Goal: Transaction & Acquisition: Purchase product/service

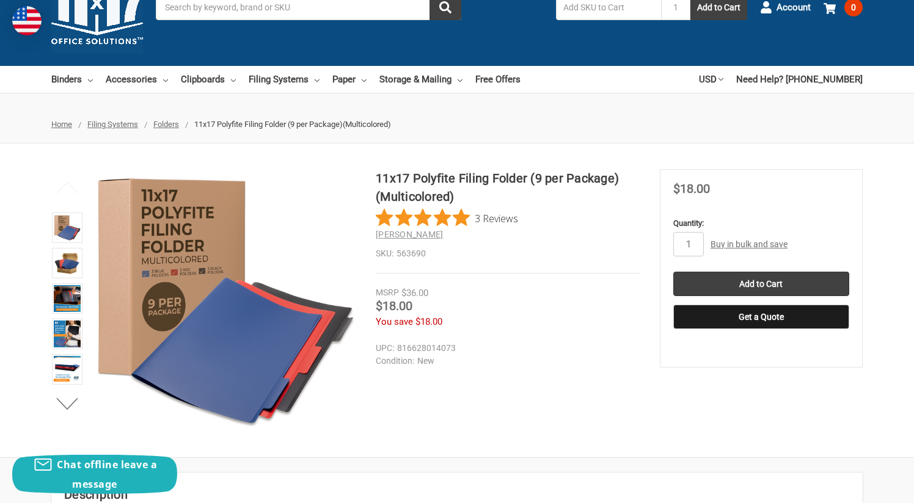
scroll to position [34, 0]
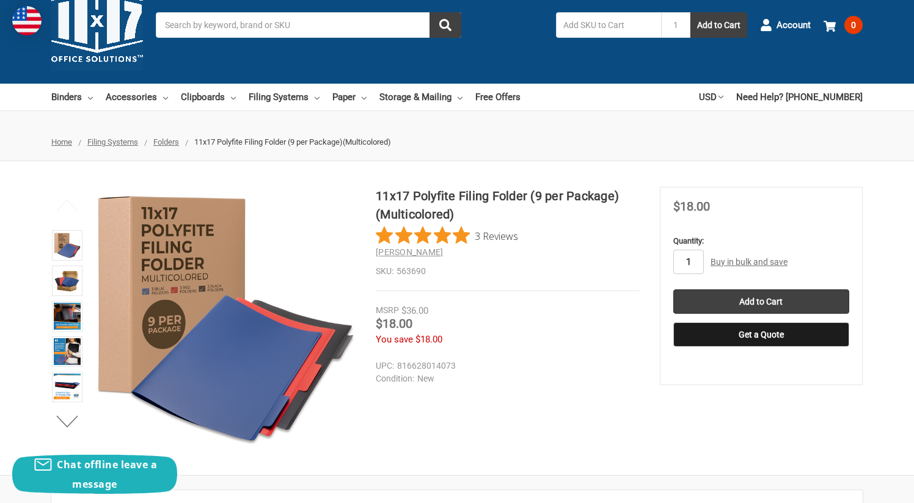
click at [693, 260] on input "1" at bounding box center [688, 262] width 31 height 24
type input "15"
click at [818, 255] on div "15 Bulk Pricing: Buy in bulk and save Bulk discount rates × Below are the avail…" at bounding box center [761, 262] width 176 height 24
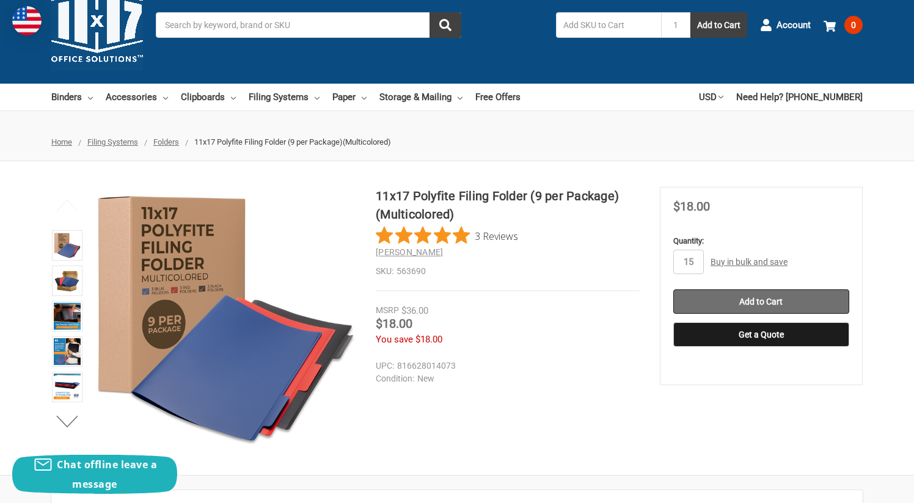
click at [790, 302] on input "Add to Cart" at bounding box center [761, 302] width 176 height 24
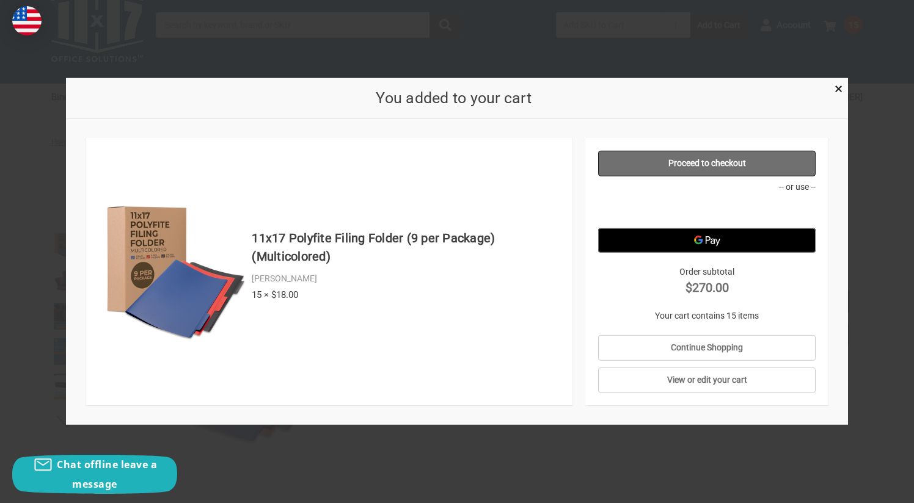
click at [735, 169] on link "Proceed to checkout" at bounding box center [707, 164] width 218 height 26
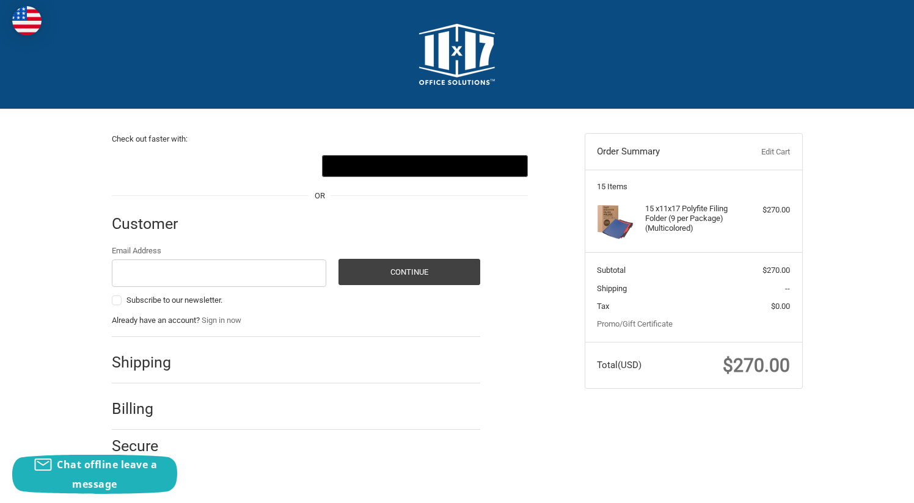
click at [202, 365] on div at bounding box center [337, 365] width 285 height 15
click at [148, 365] on h2 "Shipping" at bounding box center [147, 362] width 71 height 19
click at [144, 275] on input "Email Address" at bounding box center [219, 273] width 215 height 27
click at [273, 266] on input "eli.walker@us.urgo.com" at bounding box center [219, 273] width 215 height 27
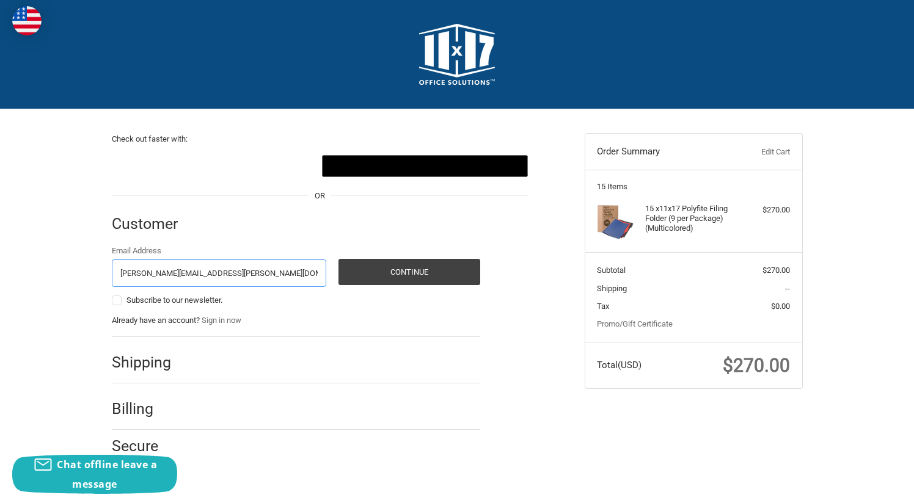
click at [273, 266] on input "eli.walker@us.urgo.com" at bounding box center [219, 273] width 215 height 27
type input "no@no.no"
click at [382, 274] on button "Continue" at bounding box center [409, 272] width 142 height 26
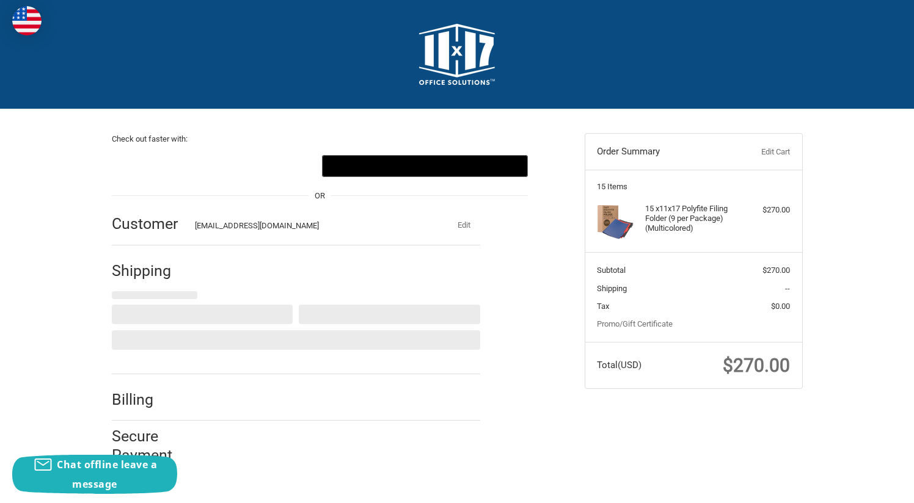
select select "US"
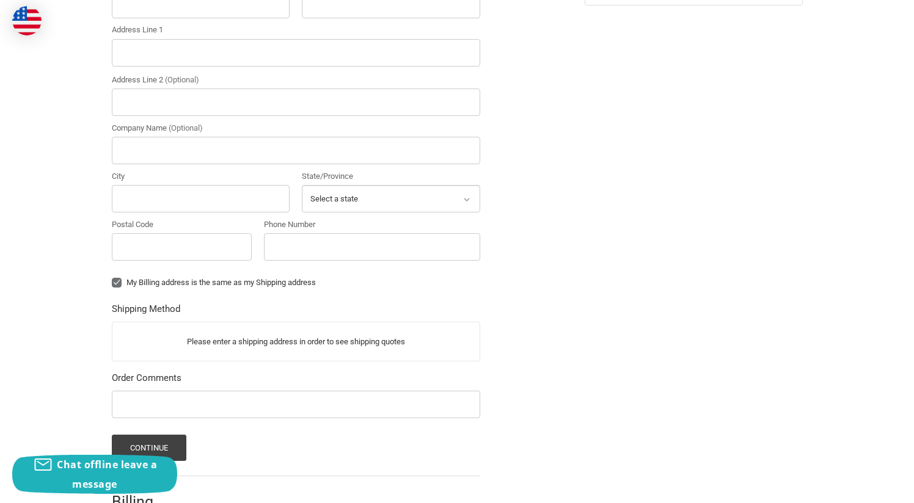
scroll to position [305, 0]
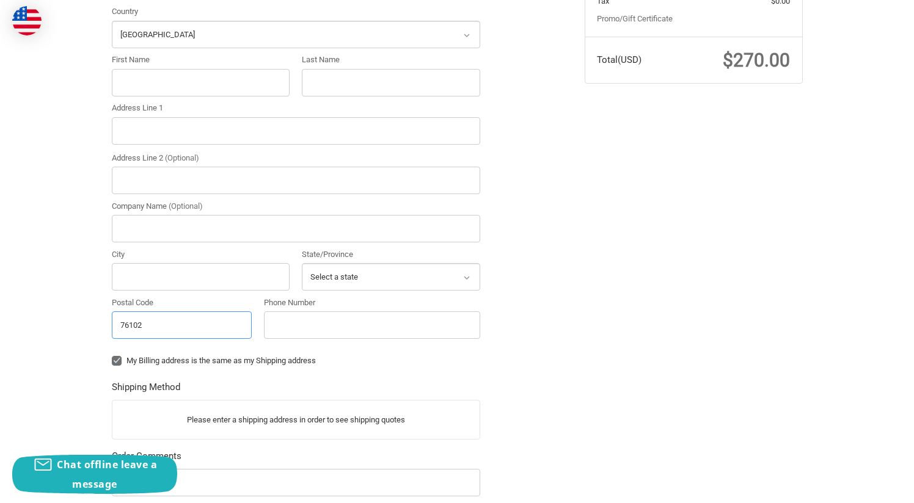
type input "76102"
click at [544, 284] on div "Check out faster with: @import url(//fonts.googleapis.com/css?family=Google+San…" at bounding box center [339, 226] width 473 height 844
select select "[GEOGRAPHIC_DATA]"
click at [525, 308] on ol "Customer no@no.no Edit Shipping Shipping Address Ship to multiple addresses Cou…" at bounding box center [320, 271] width 416 height 754
click at [176, 360] on label "My Billing address is the same as my Shipping address" at bounding box center [296, 361] width 368 height 10
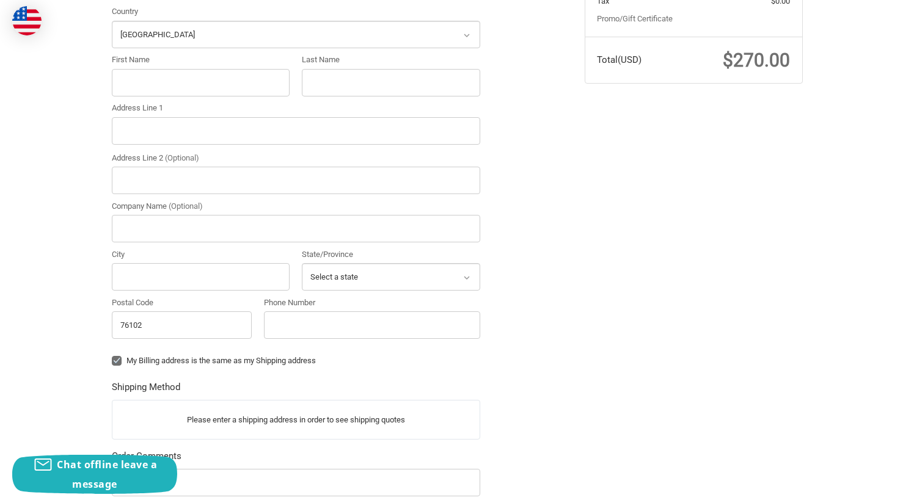
click at [112, 356] on input "My Billing address is the same as my Shipping address" at bounding box center [112, 355] width 1 height 1
checkbox input "false"
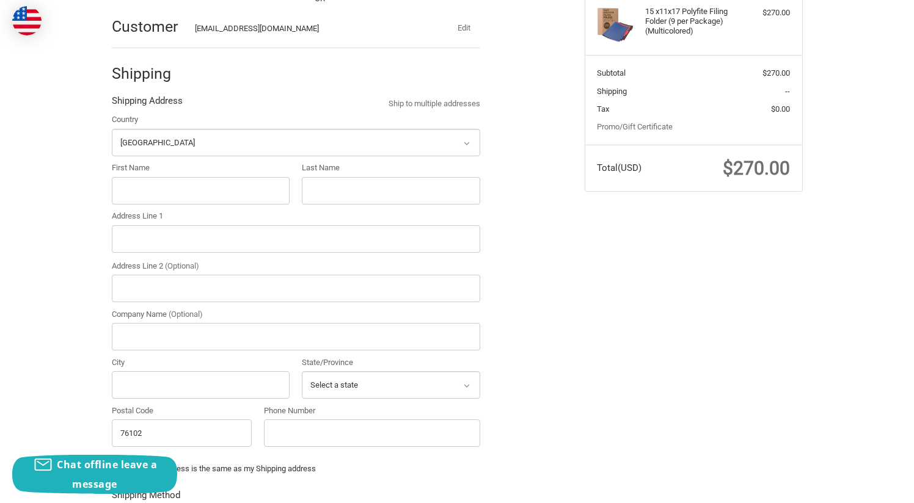
scroll to position [195, 0]
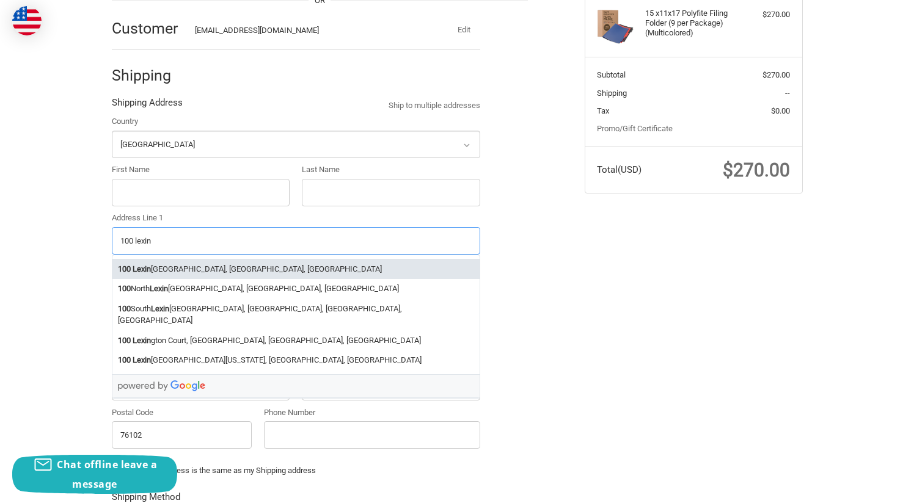
click at [191, 263] on li "100 Lexin gton St, Fort Worth, TX, USA" at bounding box center [295, 269] width 367 height 20
type input "100 Lexington St"
type input "Fort Worth"
select select "[GEOGRAPHIC_DATA]"
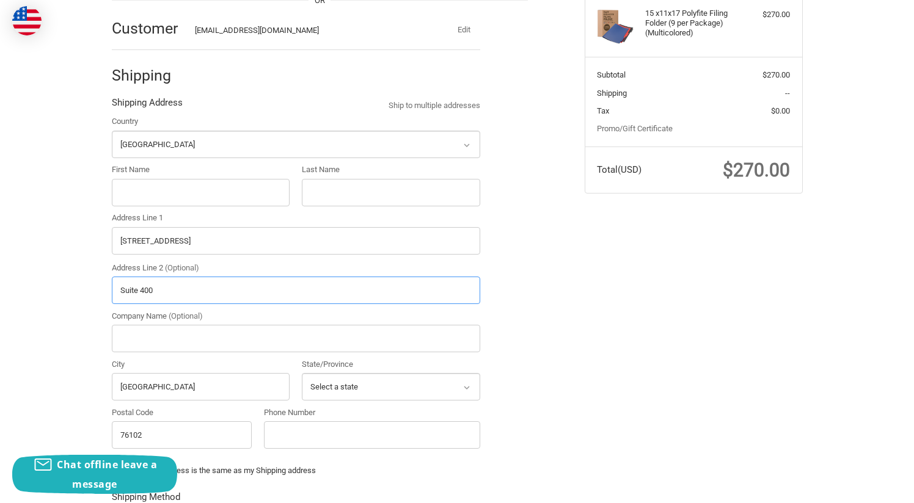
type input "Suite 400"
click at [525, 321] on ol "Customer no@no.no Edit Shipping Shipping Address Ship to multiple addresses Cou…" at bounding box center [320, 381] width 416 height 754
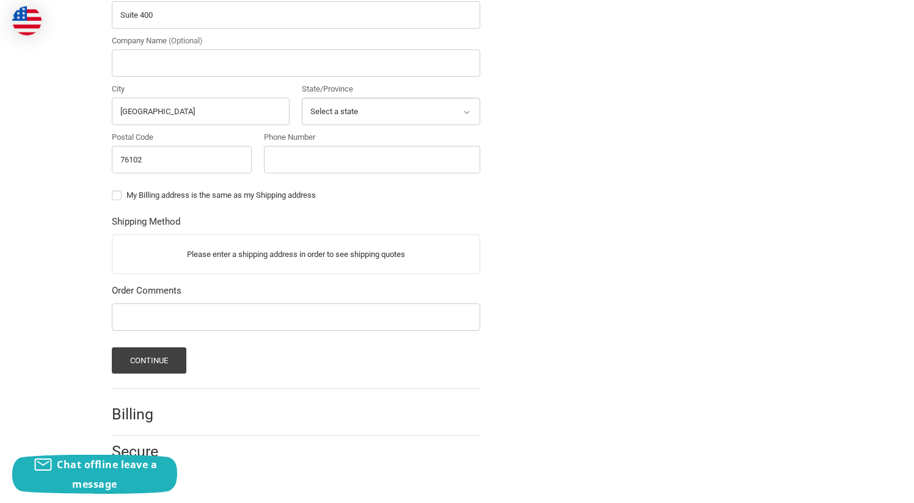
scroll to position [470, 0]
click at [409, 258] on p "Please enter a shipping address in order to see shipping quotes" at bounding box center [295, 256] width 367 height 24
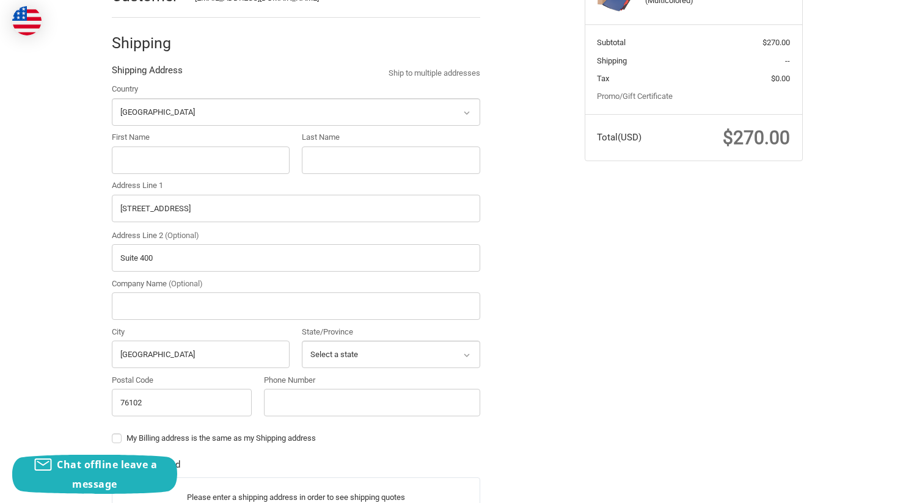
scroll to position [224, 0]
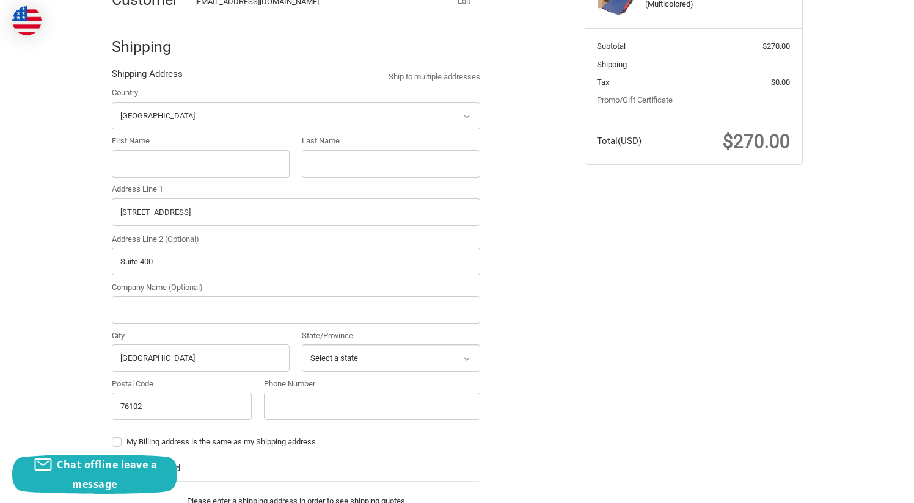
click at [51, 265] on div "Check out faster with: @import url(//fonts.googleapis.com/css?family=Google+San…" at bounding box center [457, 313] width 914 height 856
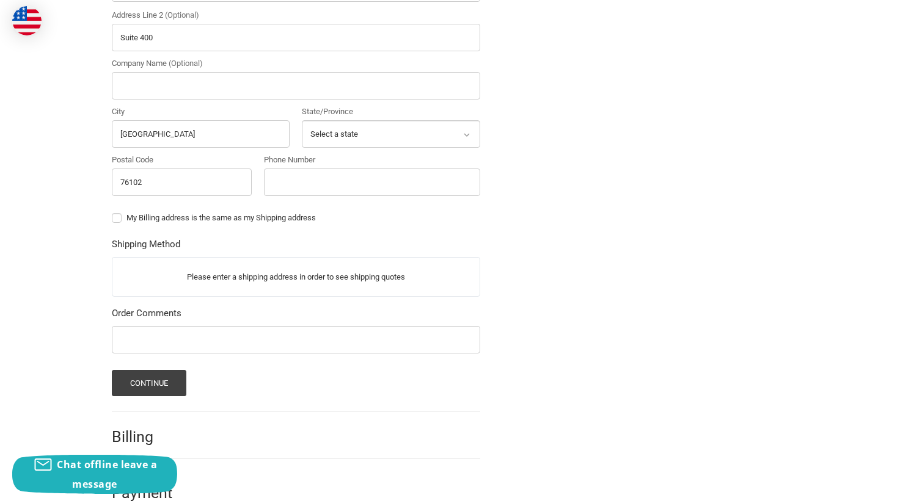
scroll to position [458, 0]
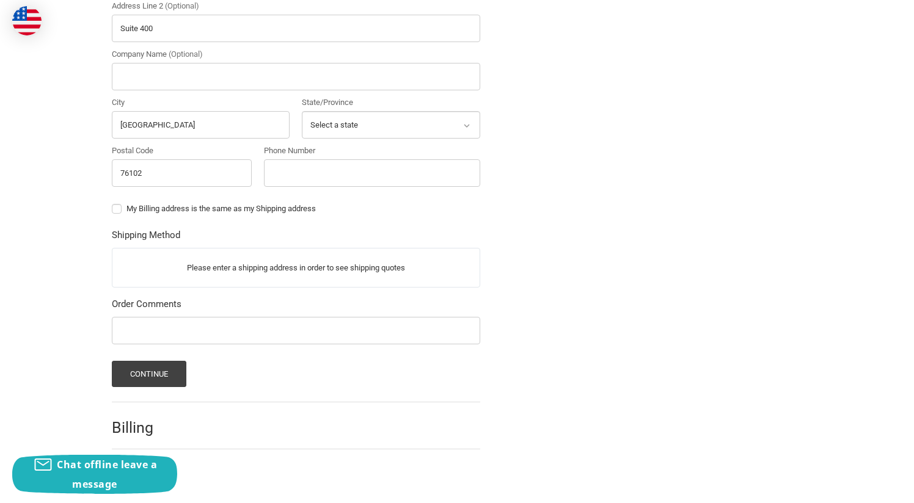
click at [249, 266] on p "Please enter a shipping address in order to see shipping quotes" at bounding box center [295, 268] width 367 height 24
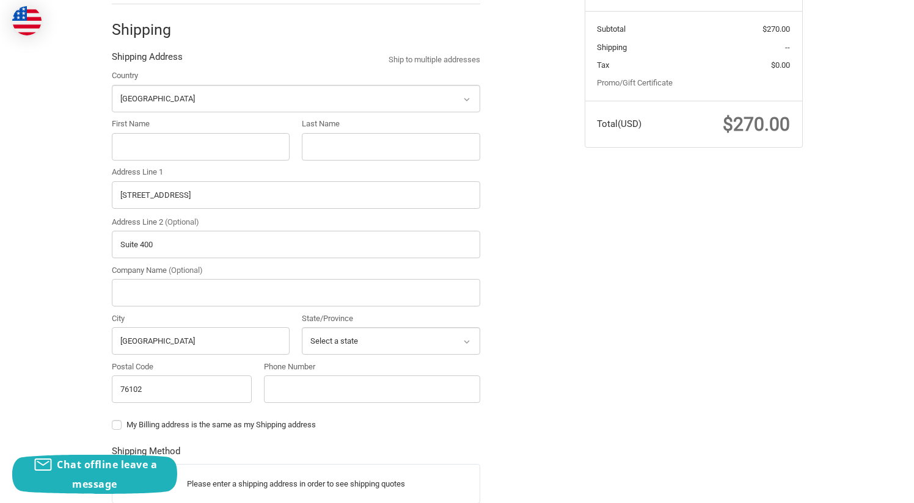
scroll to position [235, 0]
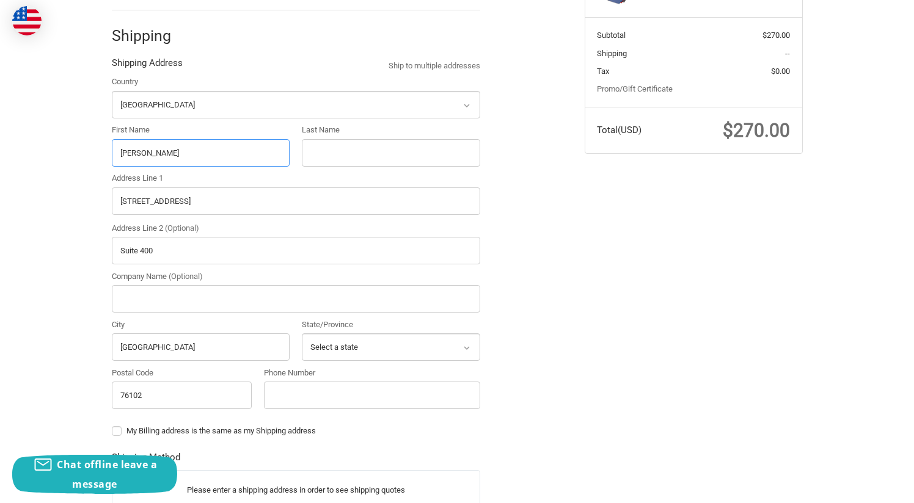
type input "Eli"
type input "Walker"
type input "Urgo Medical"
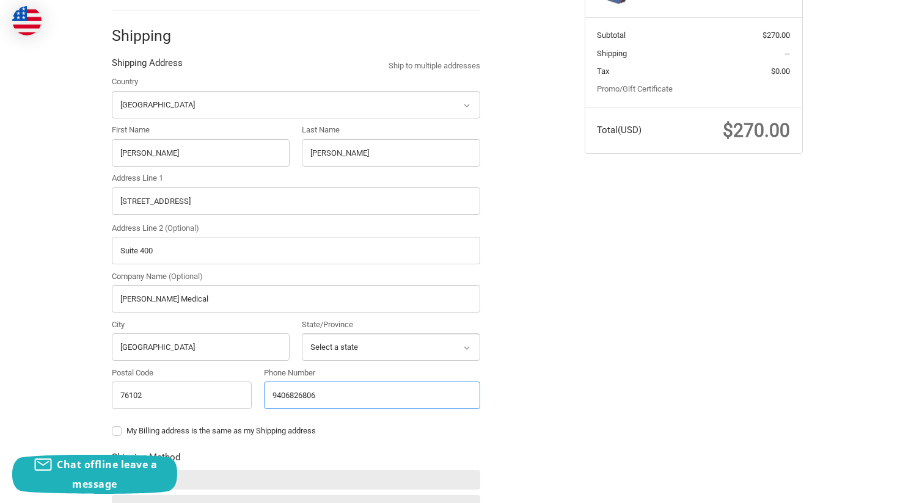
type input "9406826806"
click at [520, 369] on ol "Customer no@no.no Edit Shipping Shipping Address Ship to multiple addresses Cou…" at bounding box center [320, 346] width 416 height 765
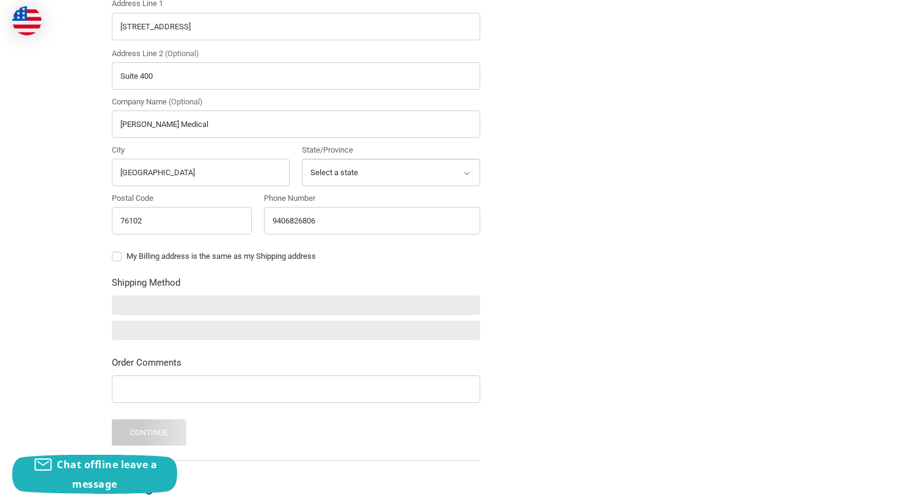
scroll to position [418, 0]
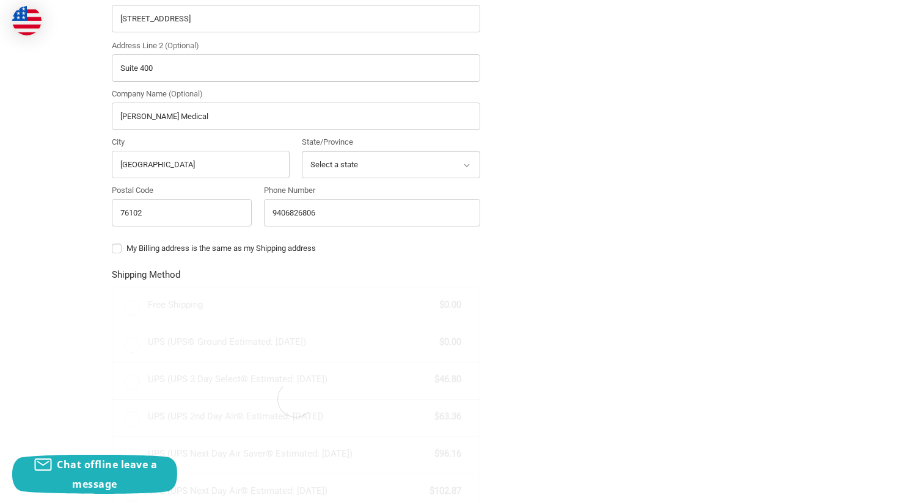
radio input "true"
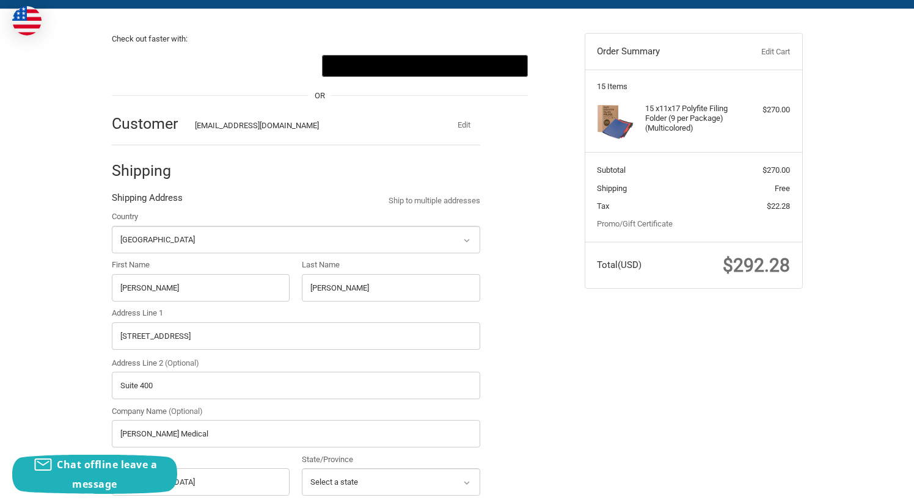
scroll to position [97, 0]
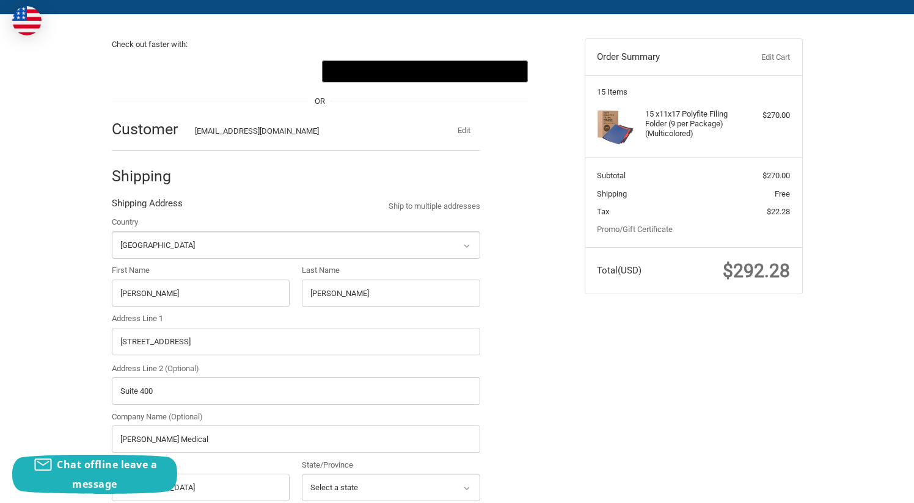
scroll to position [95, 0]
